Goal: Task Accomplishment & Management: Manage account settings

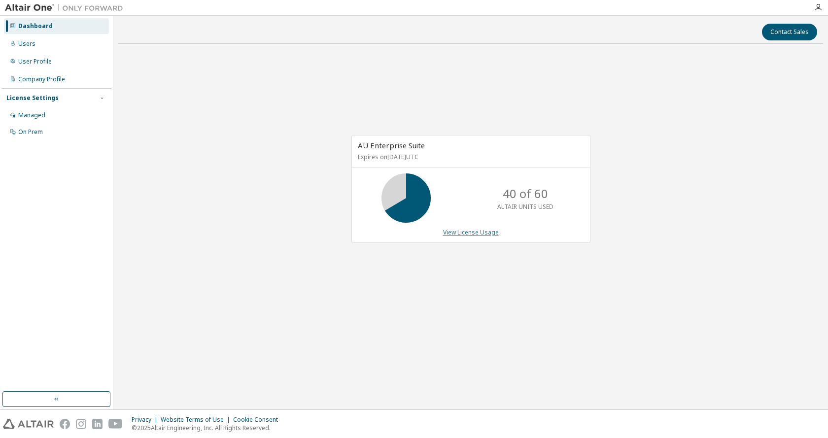
click at [472, 234] on link "View License Usage" at bounding box center [471, 232] width 56 height 8
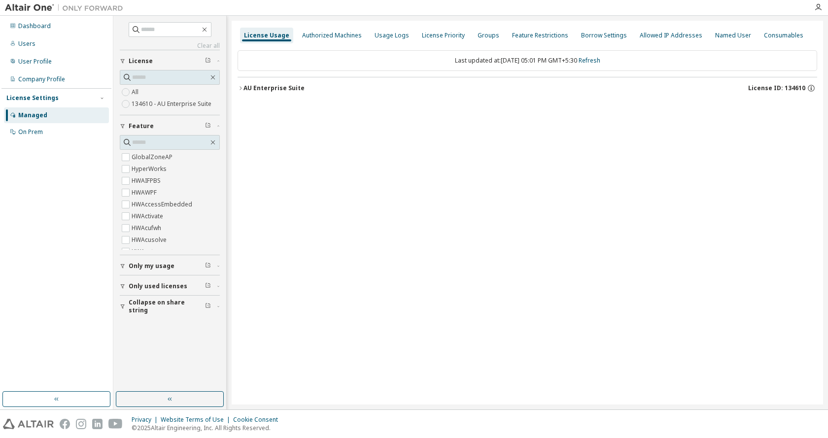
click at [241, 88] on icon "button" at bounding box center [240, 87] width 2 height 3
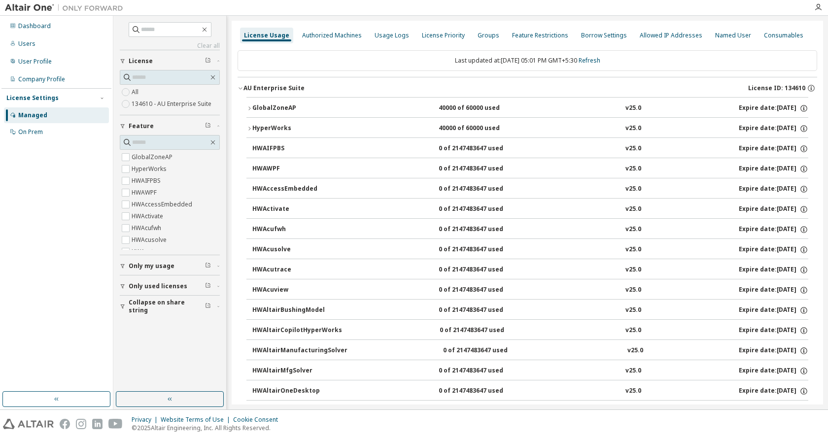
click at [251, 128] on icon "button" at bounding box center [249, 129] width 6 height 6
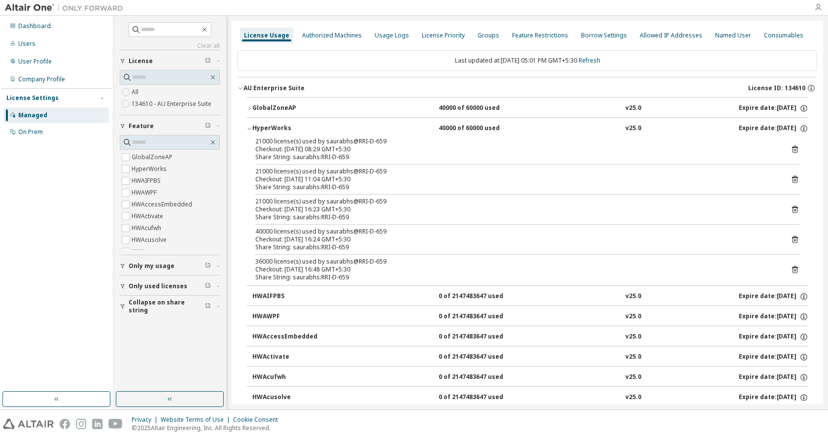
click at [819, 9] on icon "button" at bounding box center [818, 7] width 8 height 8
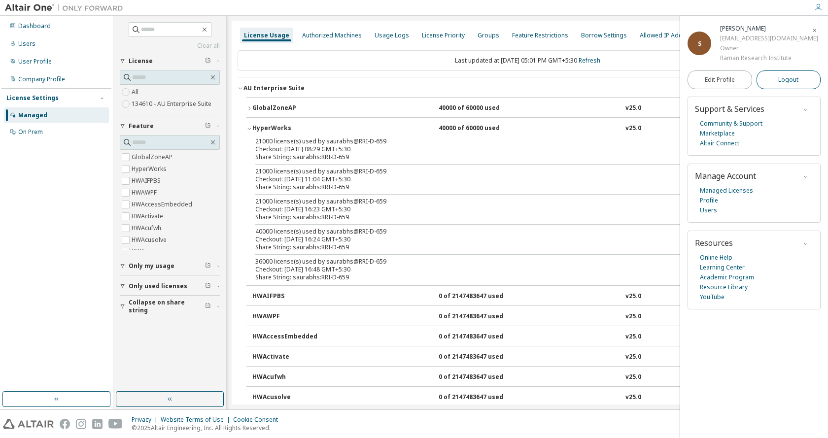
click at [778, 82] on span "Logout" at bounding box center [788, 80] width 20 height 10
